Goal: Information Seeking & Learning: Learn about a topic

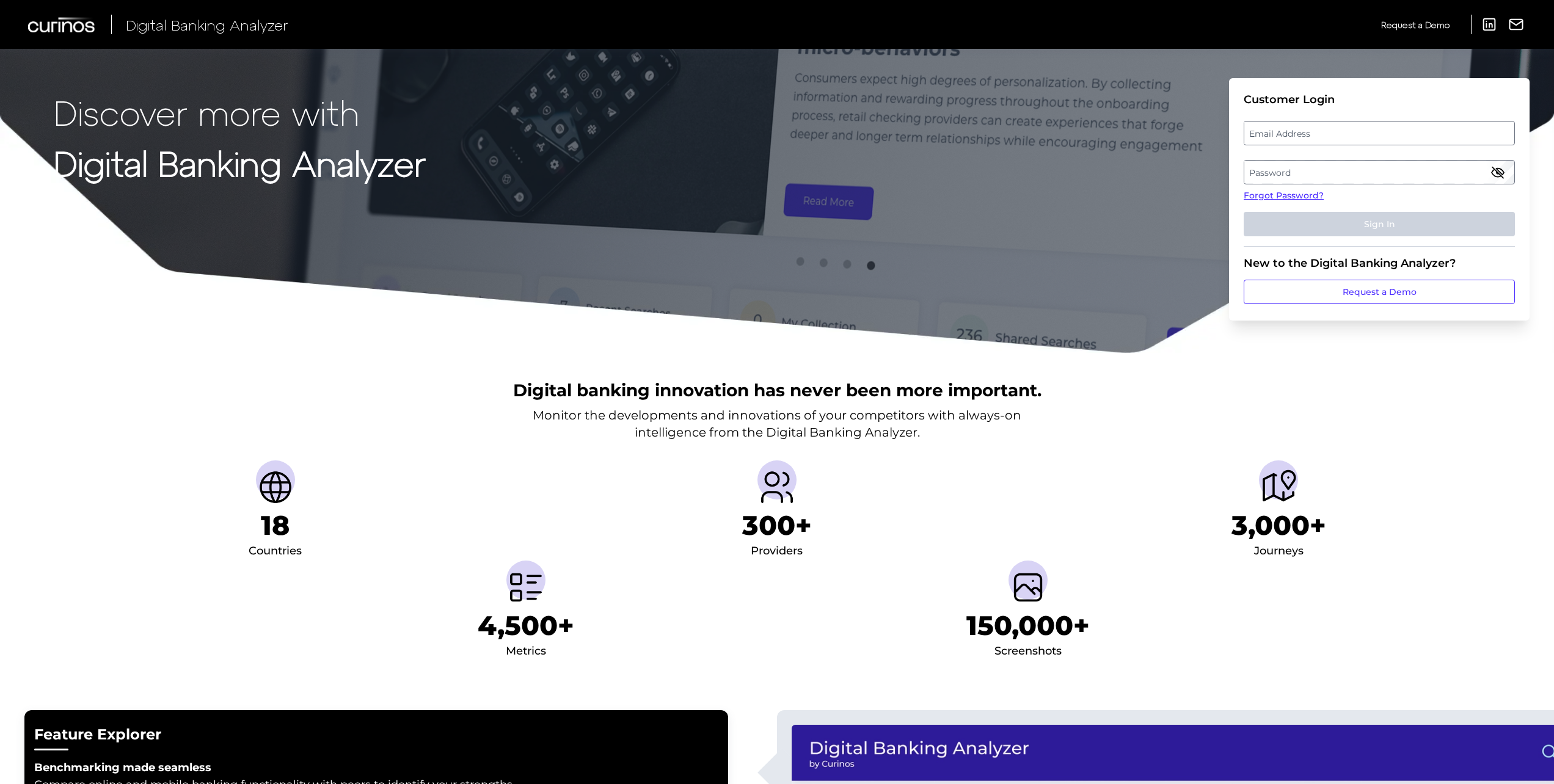
click at [1306, 132] on label "Email Address" at bounding box center [1379, 133] width 269 height 22
click at [1306, 132] on input "email" at bounding box center [1379, 133] width 271 height 25
type input "[PERSON_NAME][EMAIL_ADDRESS][PERSON_NAME][DOMAIN_NAME]"
click at [1301, 172] on label "Password" at bounding box center [1379, 172] width 269 height 22
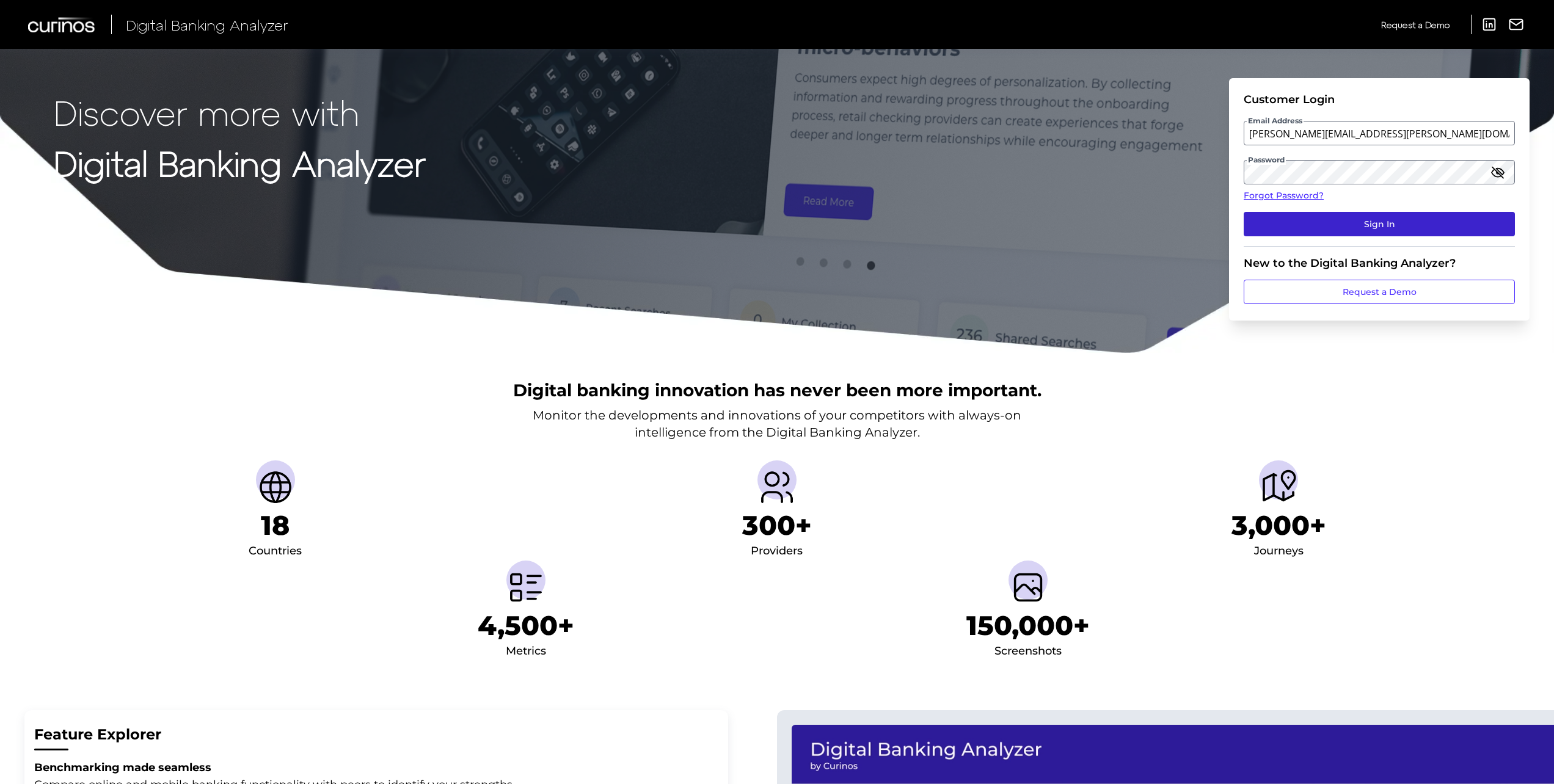
click at [1350, 226] on button "Sign In" at bounding box center [1379, 224] width 271 height 25
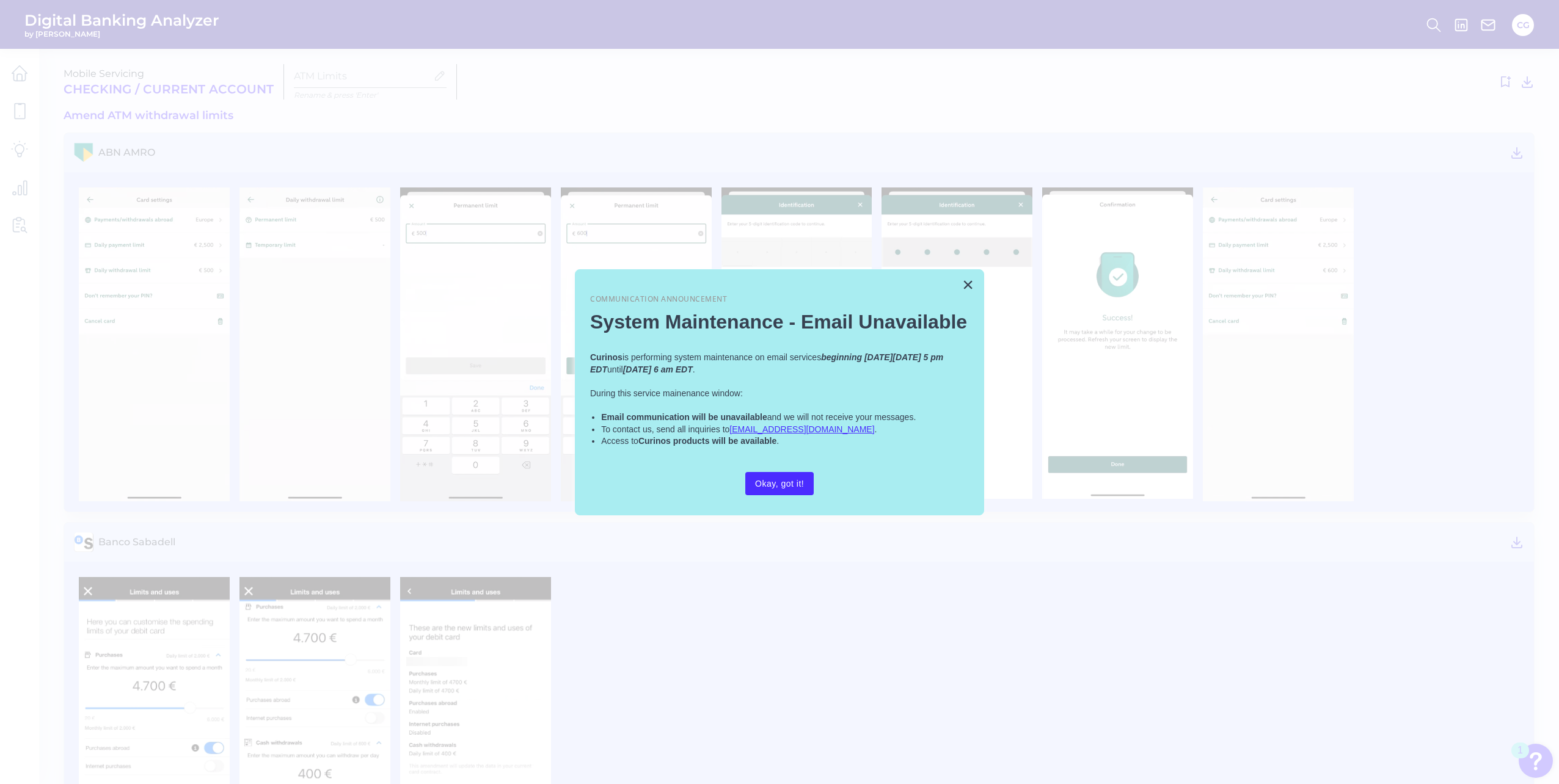
type input "ATM Limits"
click at [965, 287] on button "×" at bounding box center [965, 284] width 12 height 20
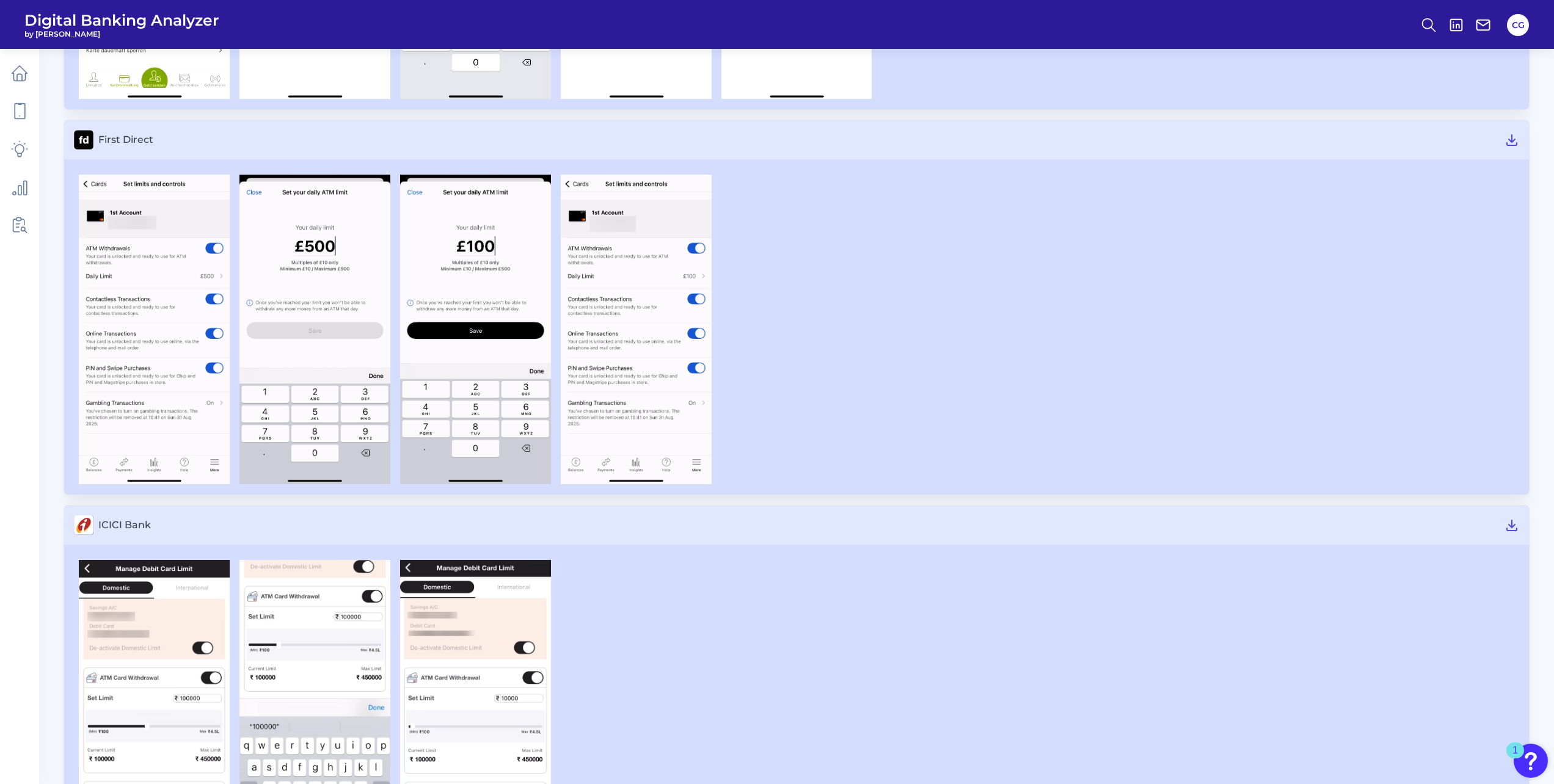
scroll to position [6193, 0]
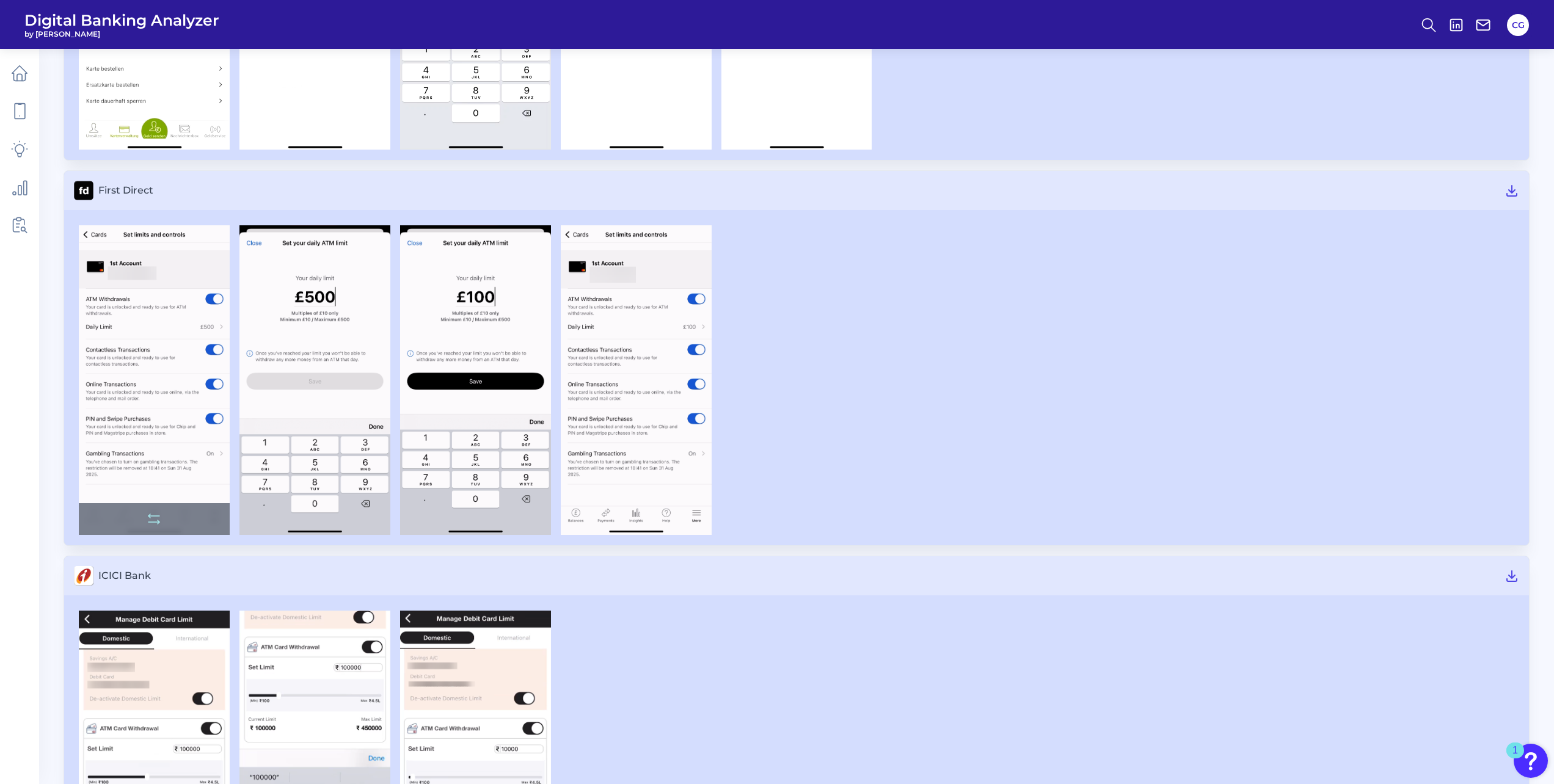
click at [177, 322] on img at bounding box center [154, 380] width 151 height 310
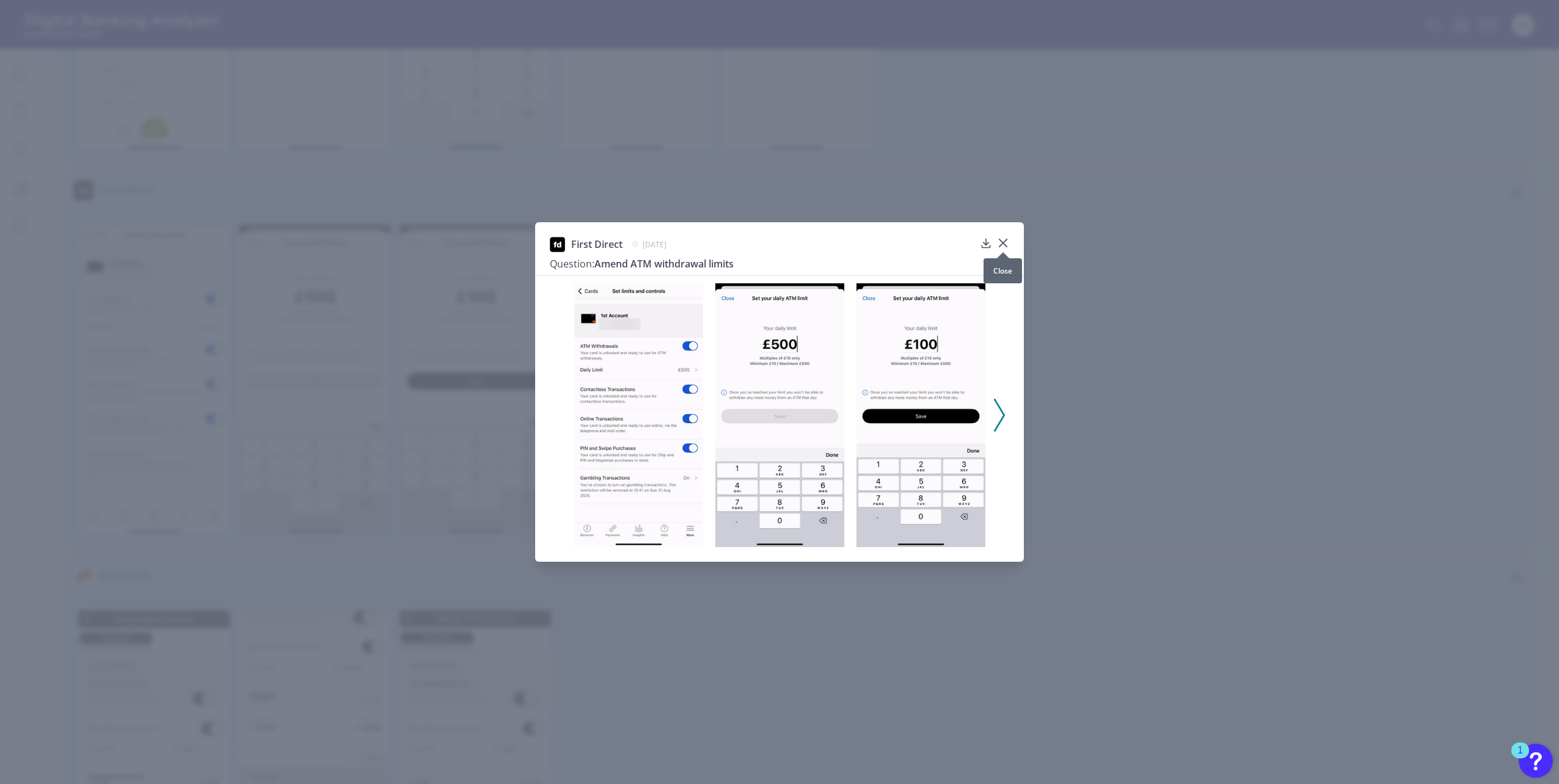
click at [1008, 246] on div at bounding box center [1002, 252] width 12 height 12
click at [1003, 244] on icon at bounding box center [1003, 243] width 7 height 7
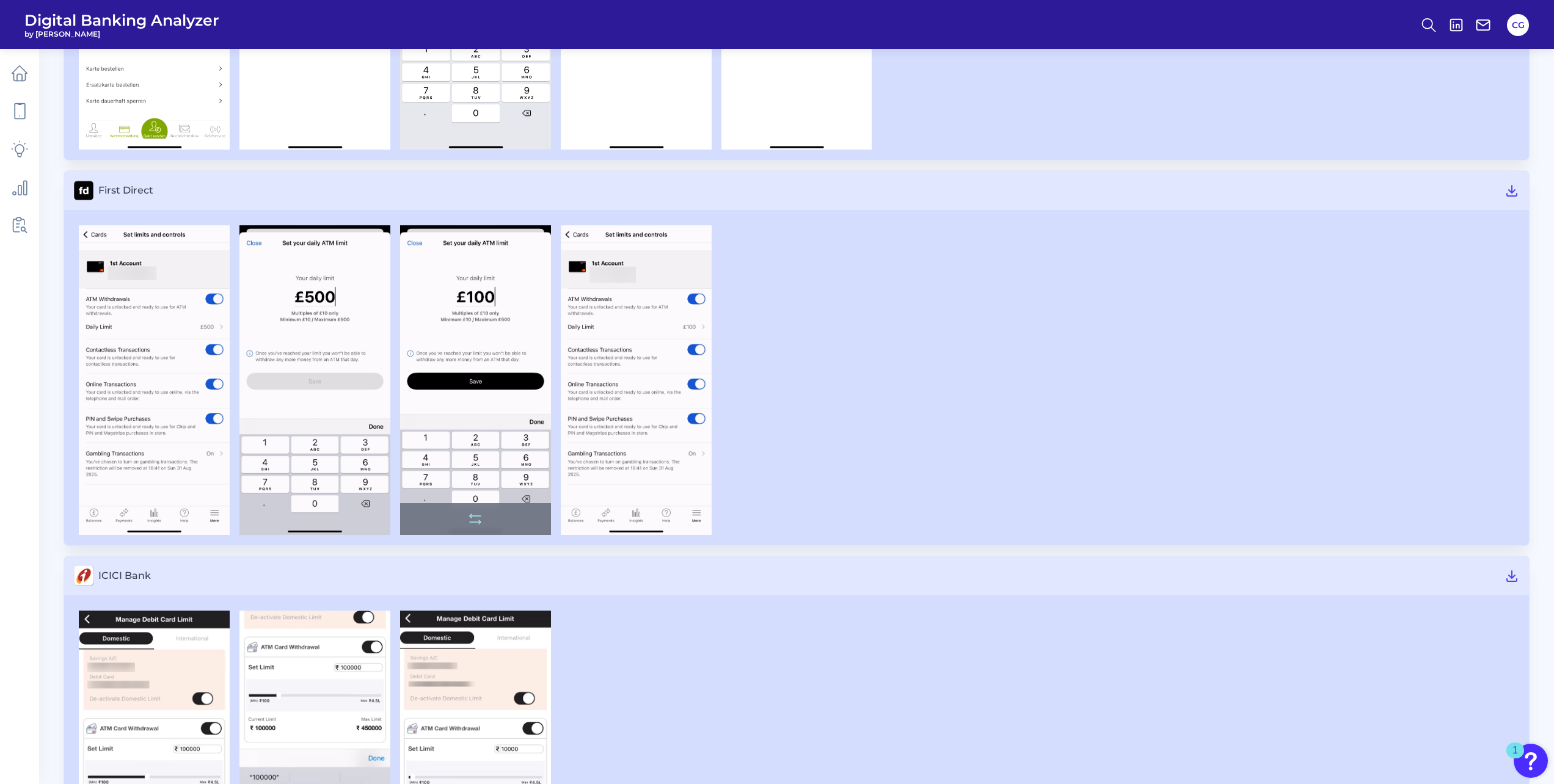
click at [465, 318] on img at bounding box center [475, 380] width 151 height 310
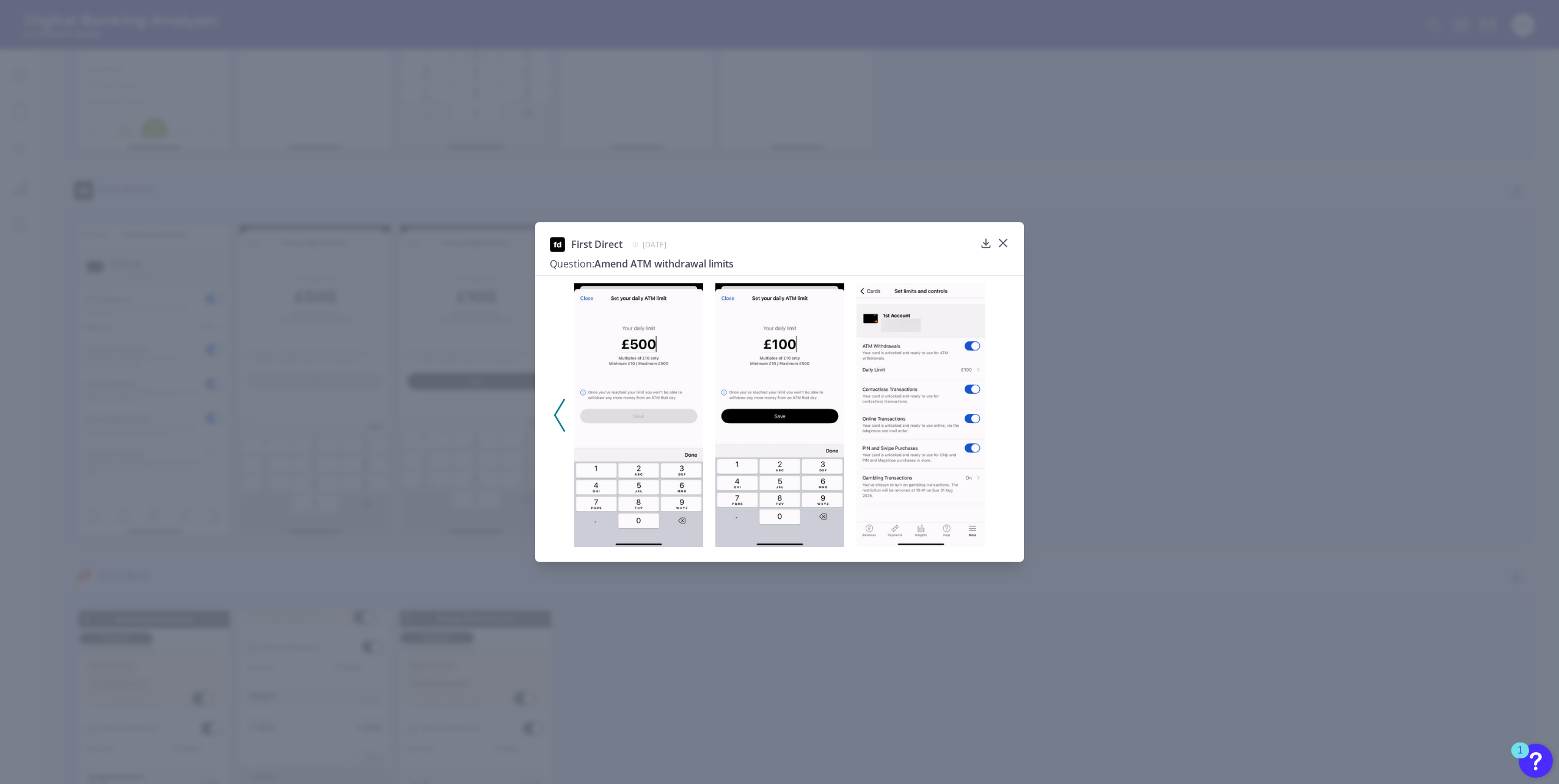
click at [767, 383] on img at bounding box center [779, 416] width 129 height 265
click at [1002, 242] on icon at bounding box center [1003, 243] width 7 height 7
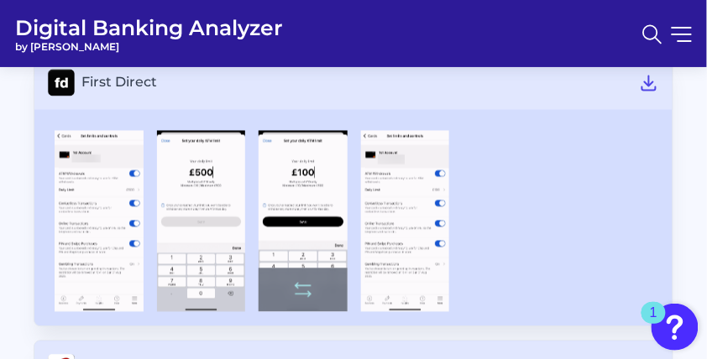
scroll to position [4704, 0]
